Goal: Information Seeking & Learning: Learn about a topic

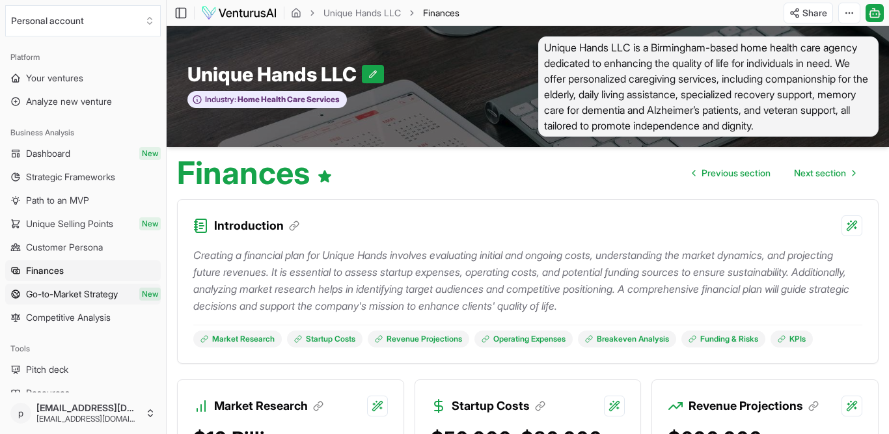
click at [118, 301] on span "Go-to-Market Strategy" at bounding box center [72, 294] width 92 height 13
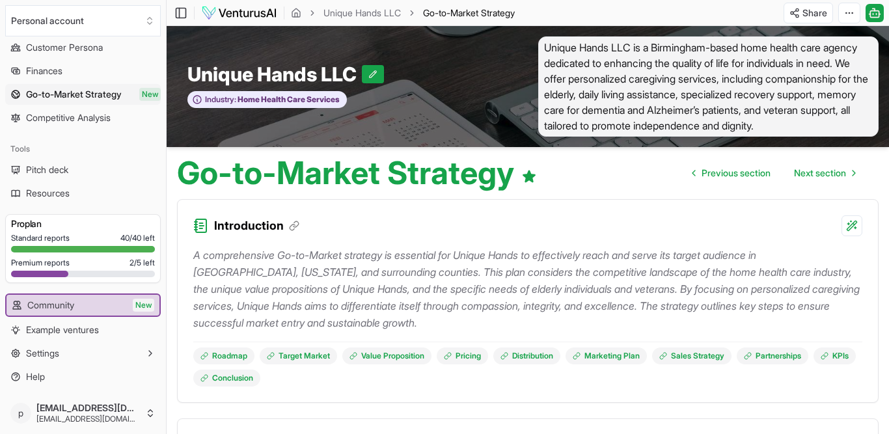
scroll to position [275, 0]
click at [70, 200] on span "Resources" at bounding box center [48, 193] width 44 height 13
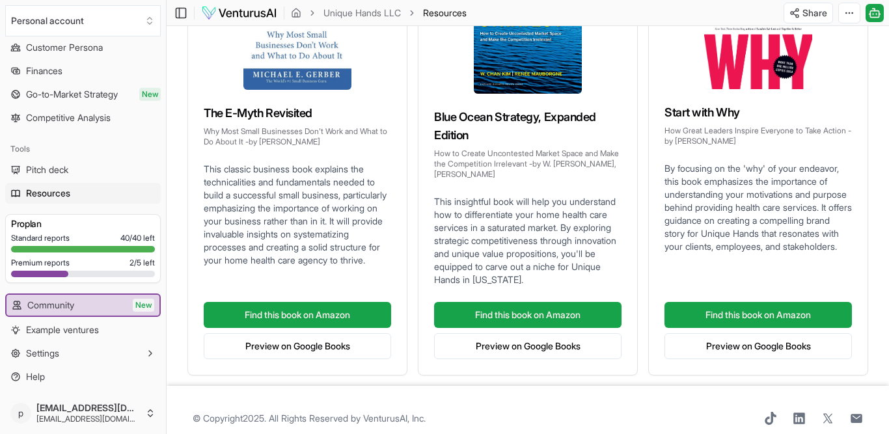
scroll to position [395, 0]
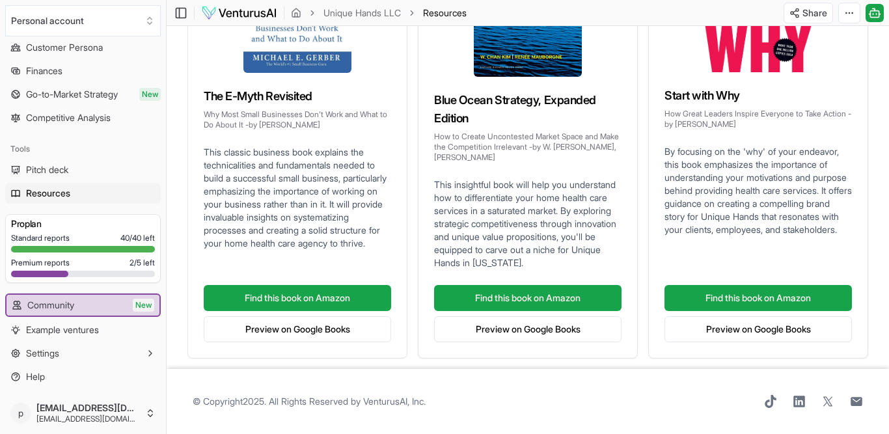
click at [87, 277] on div at bounding box center [83, 274] width 144 height 7
click at [109, 277] on div at bounding box center [83, 274] width 144 height 7
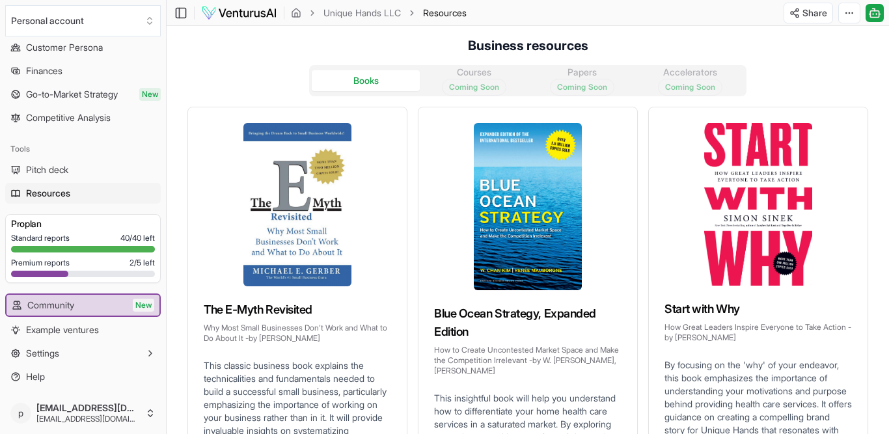
scroll to position [0, 0]
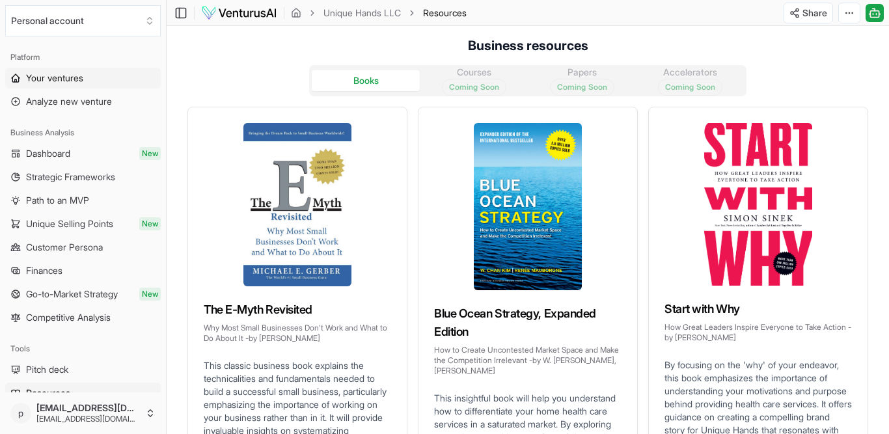
click at [83, 85] on span "Your ventures" at bounding box center [54, 78] width 57 height 13
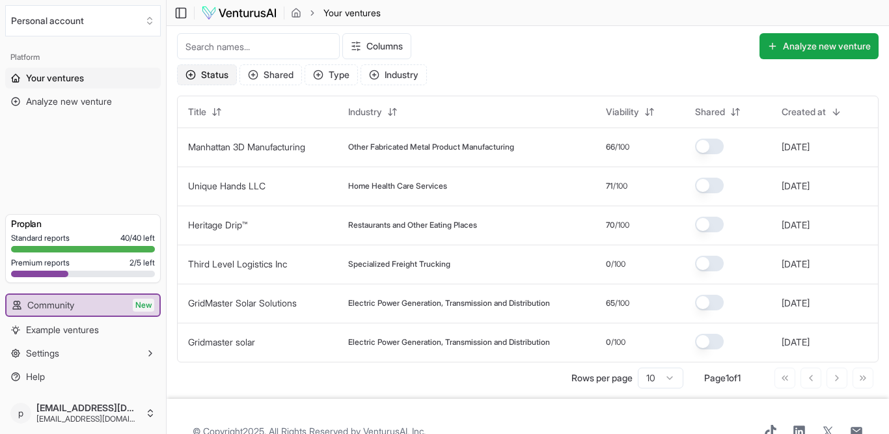
scroll to position [1, 0]
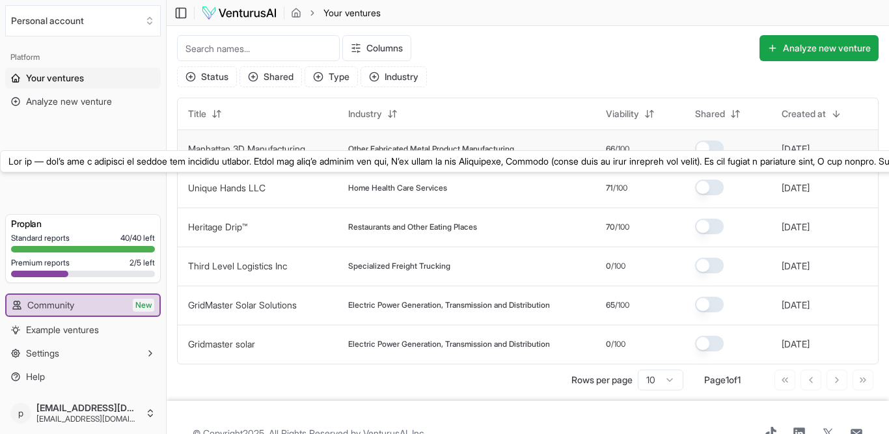
click at [305, 154] on link "Manhattan 3D Manufacturing" at bounding box center [246, 148] width 117 height 11
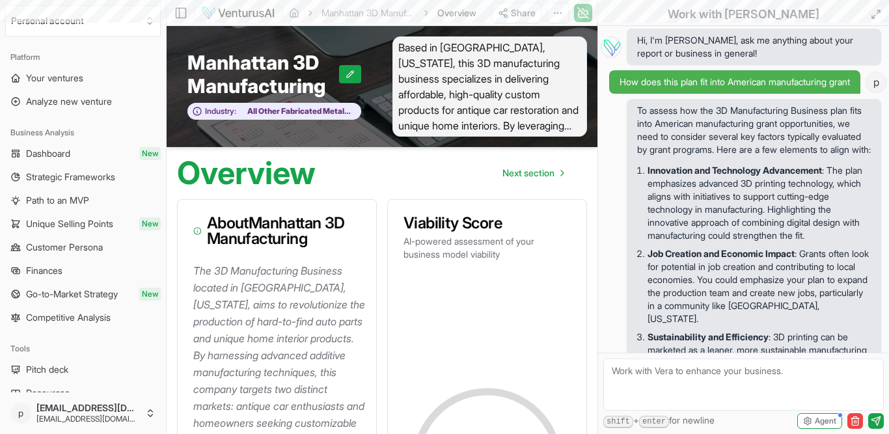
scroll to position [4978, 0]
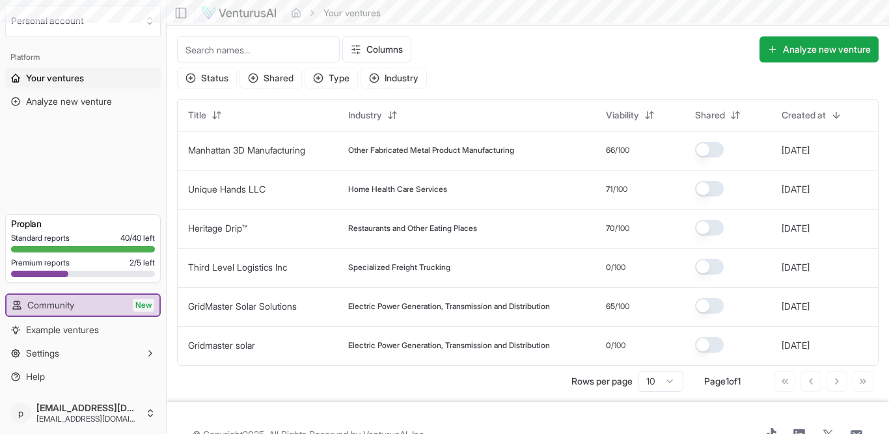
scroll to position [1, 0]
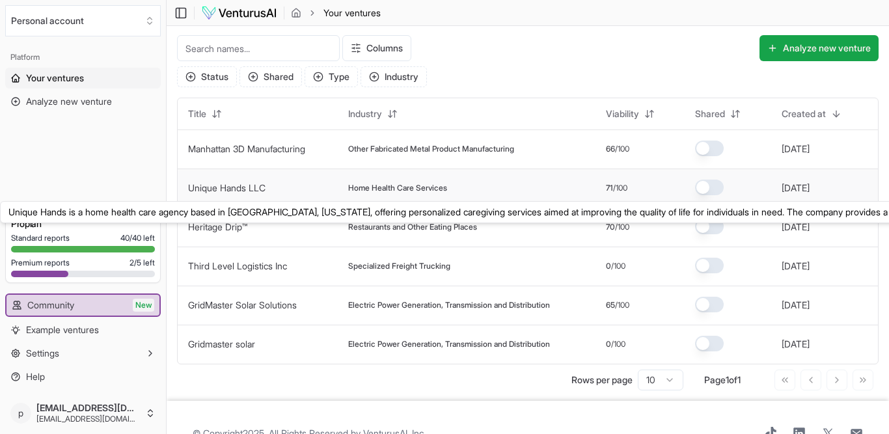
click at [266, 193] on link "Unique Hands LLC" at bounding box center [226, 187] width 77 height 11
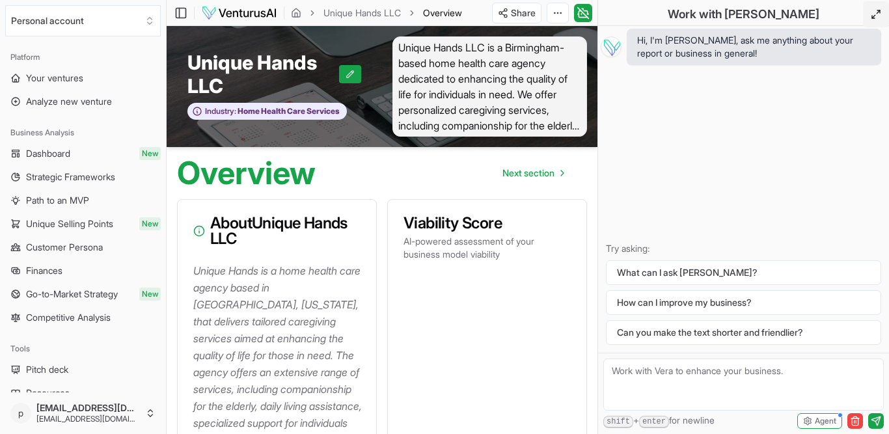
click at [871, 18] on icon at bounding box center [876, 14] width 10 height 10
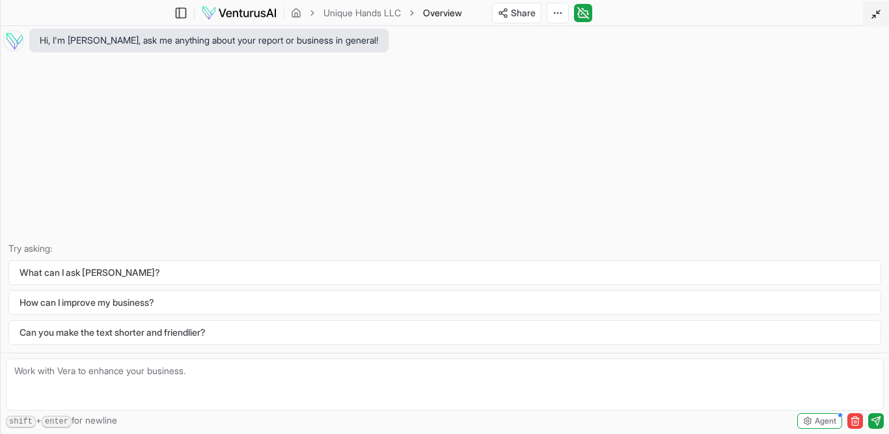
click at [871, 18] on icon at bounding box center [876, 14] width 10 height 10
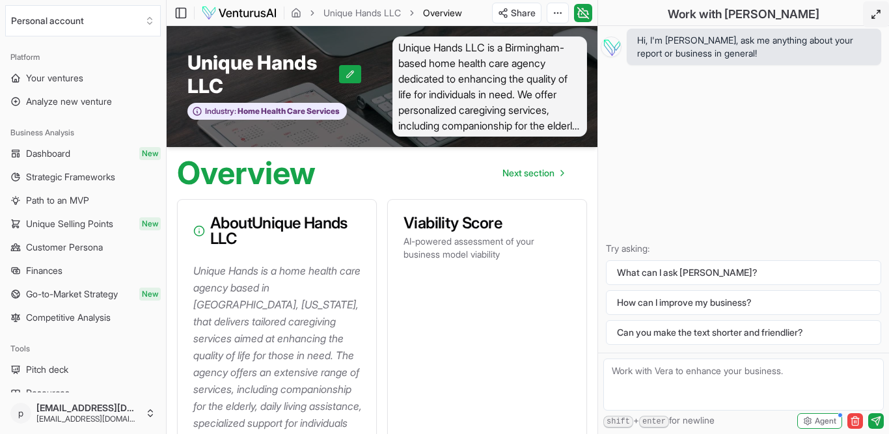
click at [492, 189] on div "Overview Next section" at bounding box center [382, 168] width 431 height 42
click at [853, 420] on icon "button" at bounding box center [855, 421] width 10 height 10
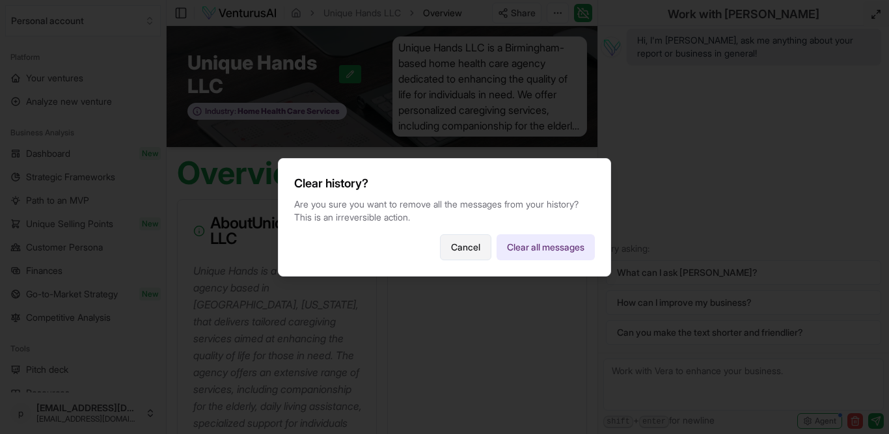
click at [489, 251] on button "Cancel" at bounding box center [465, 247] width 51 height 26
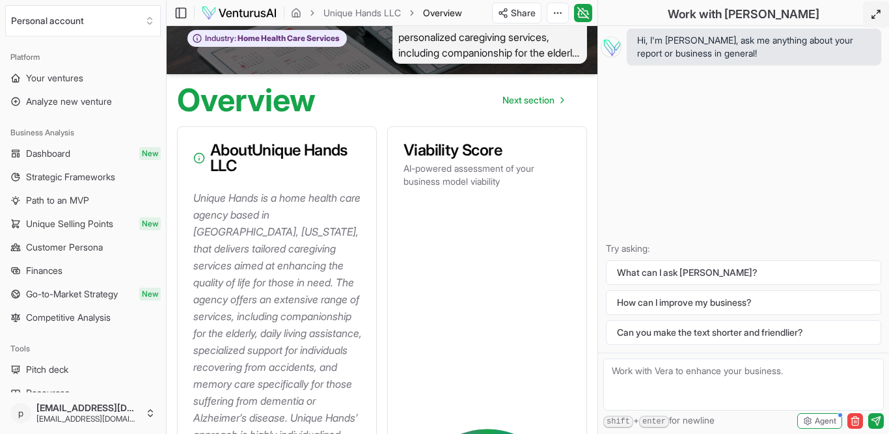
scroll to position [76, 0]
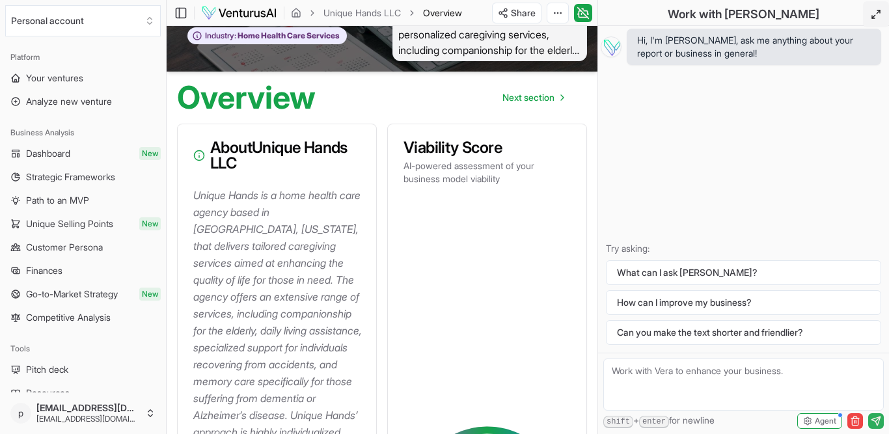
click at [878, 421] on icon "submit" at bounding box center [876, 421] width 10 height 10
drag, startPoint x: 502, startPoint y: 415, endPoint x: 521, endPoint y: 407, distance: 20.7
click at [600, 99] on div "Hi, I'm [PERSON_NAME], ask me anything about your report or business in general…" at bounding box center [743, 189] width 291 height 327
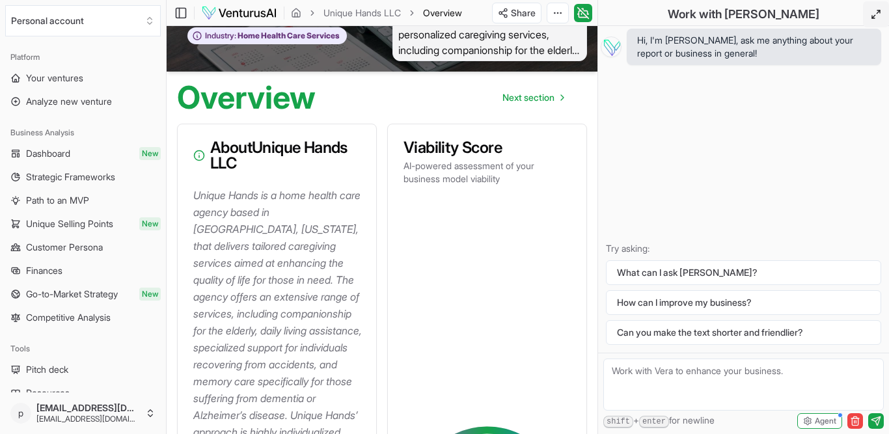
scroll to position [0, 0]
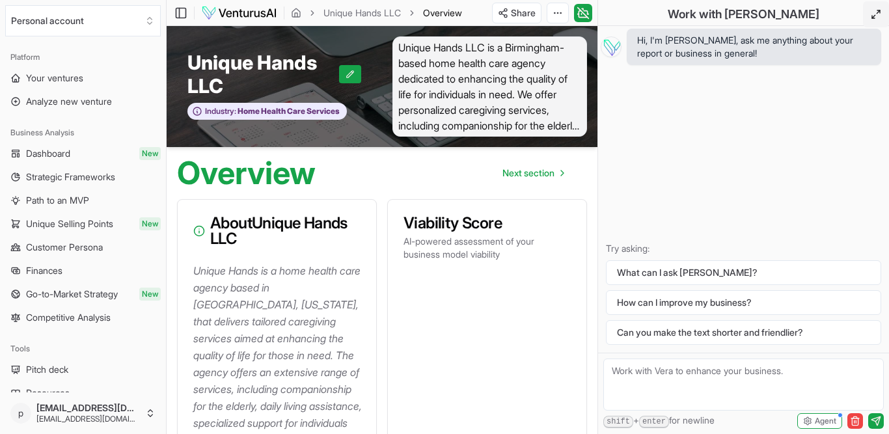
drag, startPoint x: 525, startPoint y: 163, endPoint x: 691, endPoint y: 116, distance: 172.1
click at [598, 163] on div "Hi, I'm [PERSON_NAME], ask me anything about your report or business in general…" at bounding box center [743, 189] width 291 height 327
click at [590, 16] on icon at bounding box center [583, 13] width 13 height 16
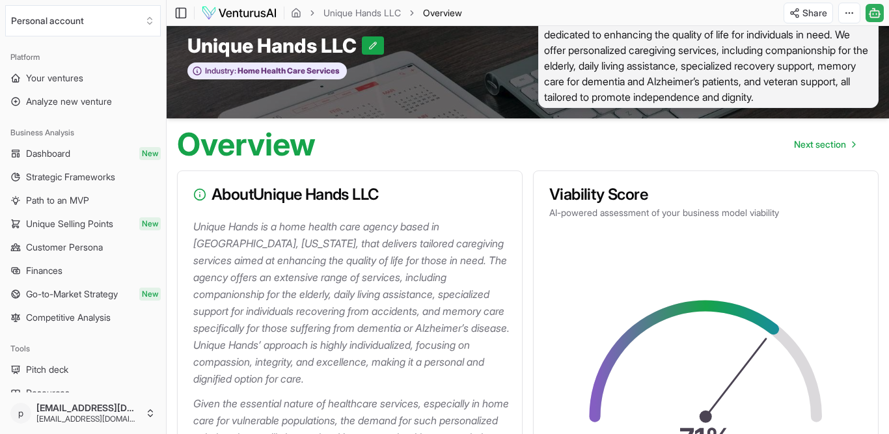
scroll to position [32, 0]
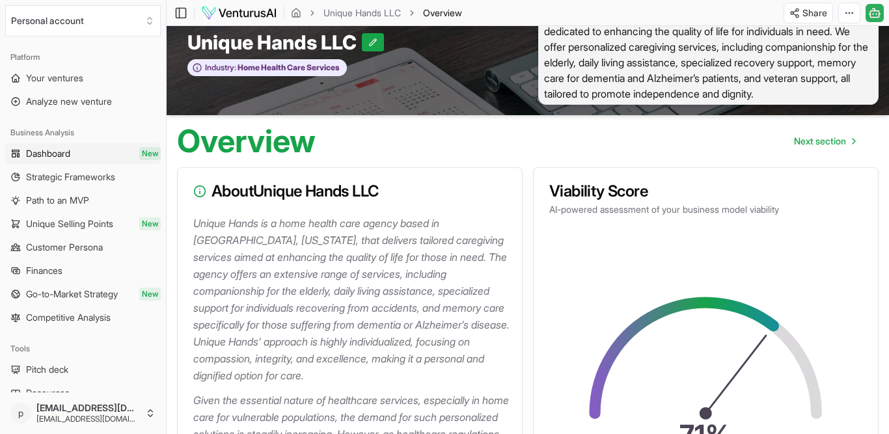
click at [100, 164] on link "Dashboard New" at bounding box center [83, 153] width 156 height 21
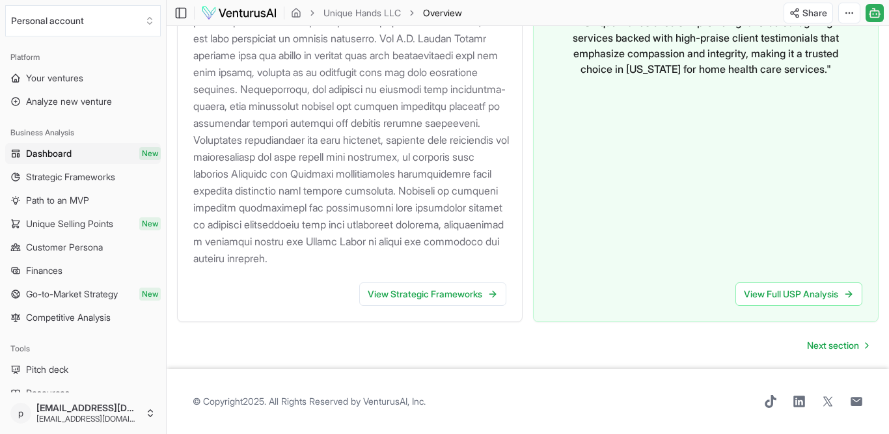
scroll to position [2370, 0]
click at [835, 339] on span "Next section" at bounding box center [833, 345] width 52 height 13
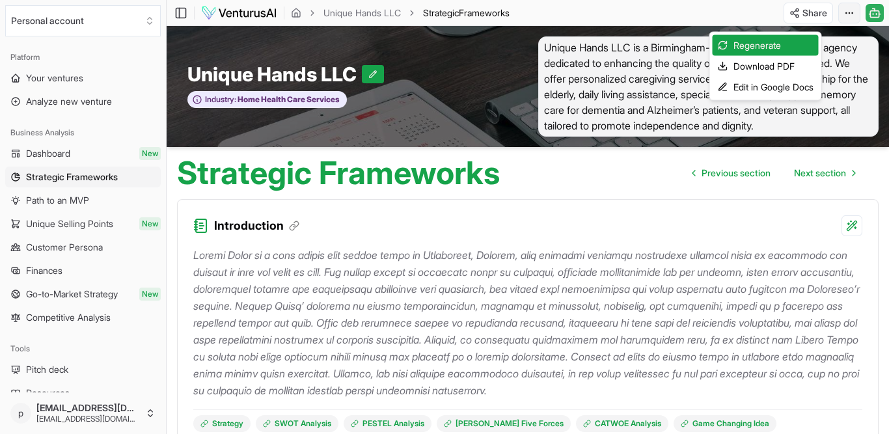
click at [844, 20] on html "We value your privacy We use cookies to enhance your browsing experience, serve…" at bounding box center [444, 217] width 889 height 434
click at [809, 284] on html "We value your privacy We use cookies to enhance your browsing experience, serve…" at bounding box center [444, 217] width 889 height 434
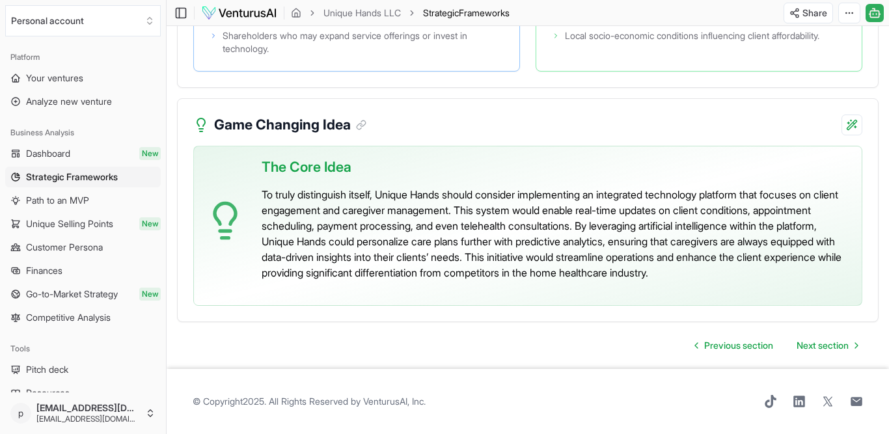
scroll to position [4409, 0]
click at [813, 339] on span "Next section" at bounding box center [823, 345] width 52 height 13
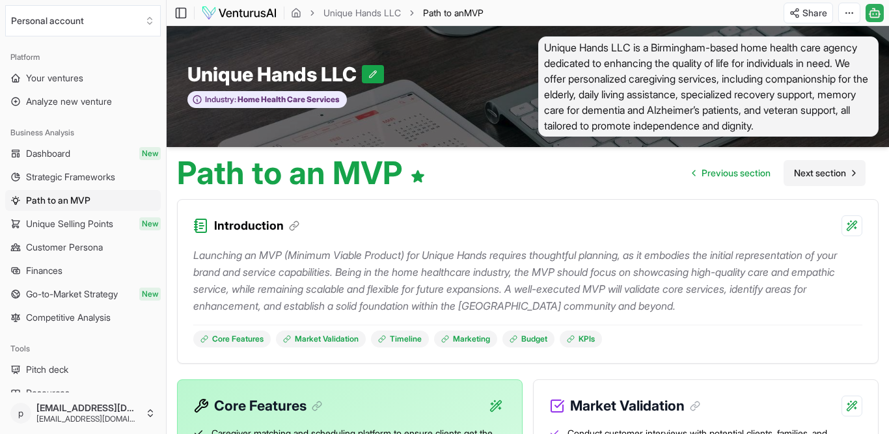
click at [803, 180] on span "Next section" at bounding box center [820, 173] width 52 height 13
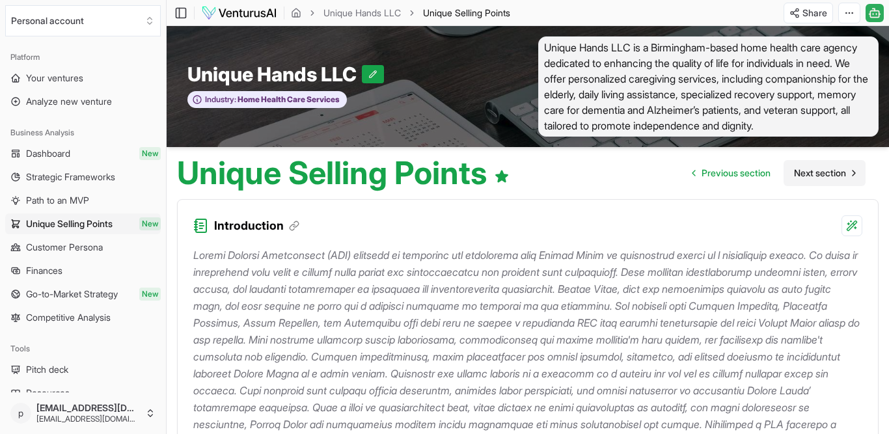
click at [794, 180] on span "Next section" at bounding box center [820, 173] width 52 height 13
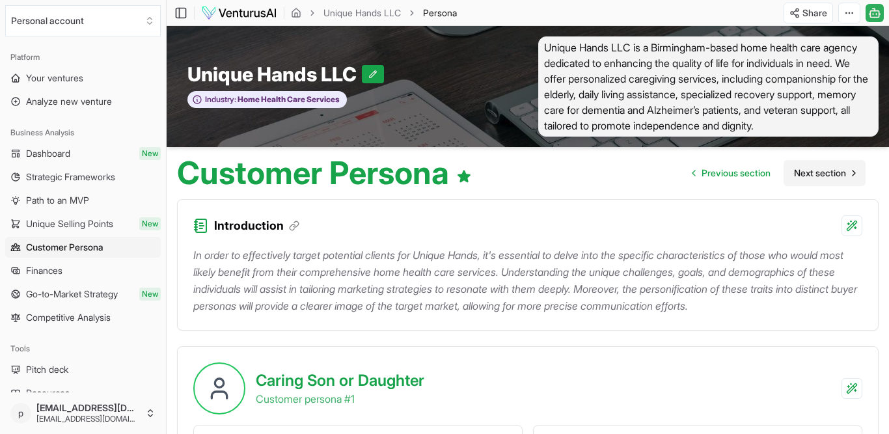
click at [794, 180] on span "Next section" at bounding box center [820, 173] width 52 height 13
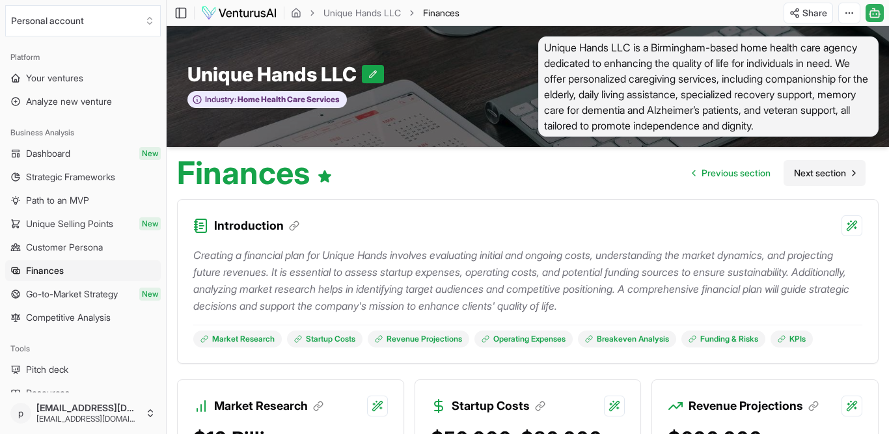
click at [794, 180] on span "Next section" at bounding box center [820, 173] width 52 height 13
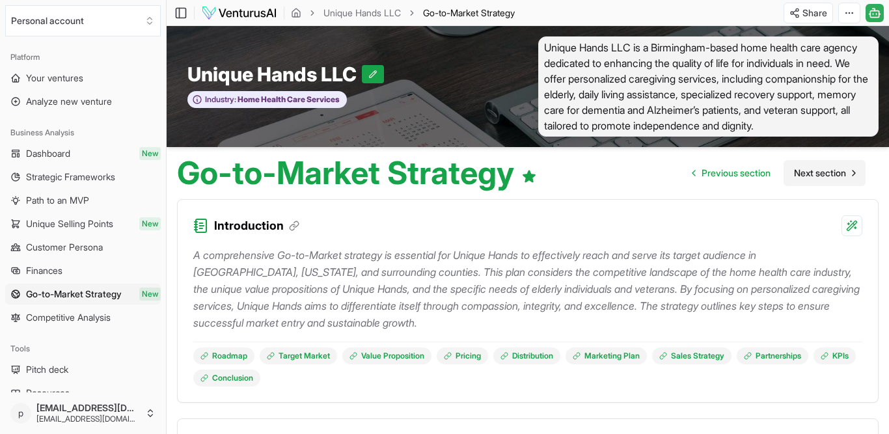
click at [794, 180] on span "Next section" at bounding box center [820, 173] width 52 height 13
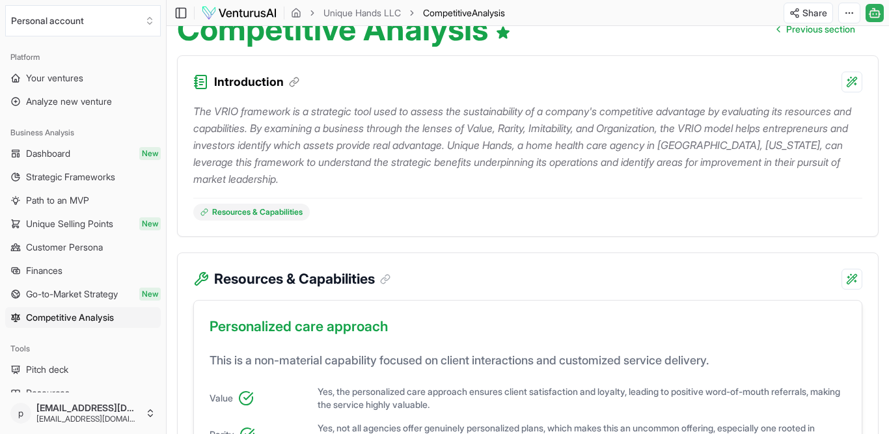
scroll to position [132, 0]
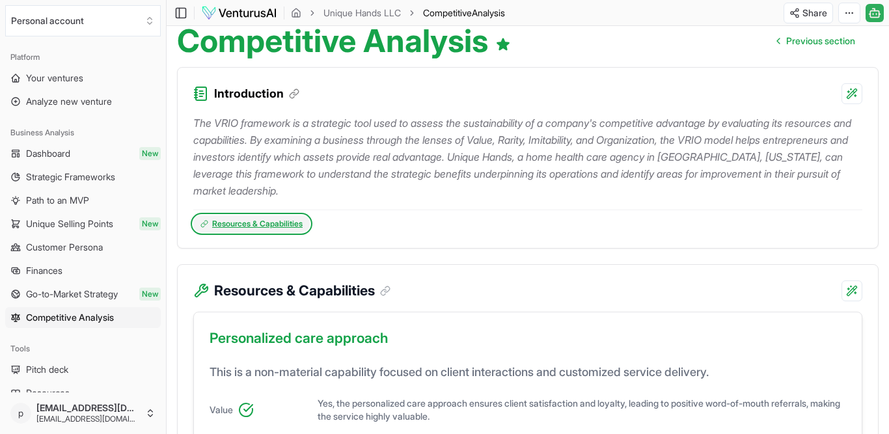
click at [310, 232] on link "Resources & Capabilities" at bounding box center [251, 223] width 117 height 17
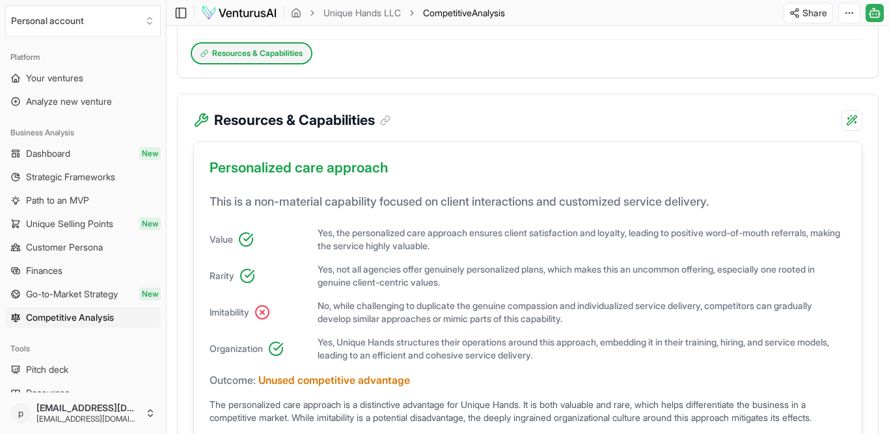
scroll to position [301, 0]
